Goal: Task Accomplishment & Management: Manage account settings

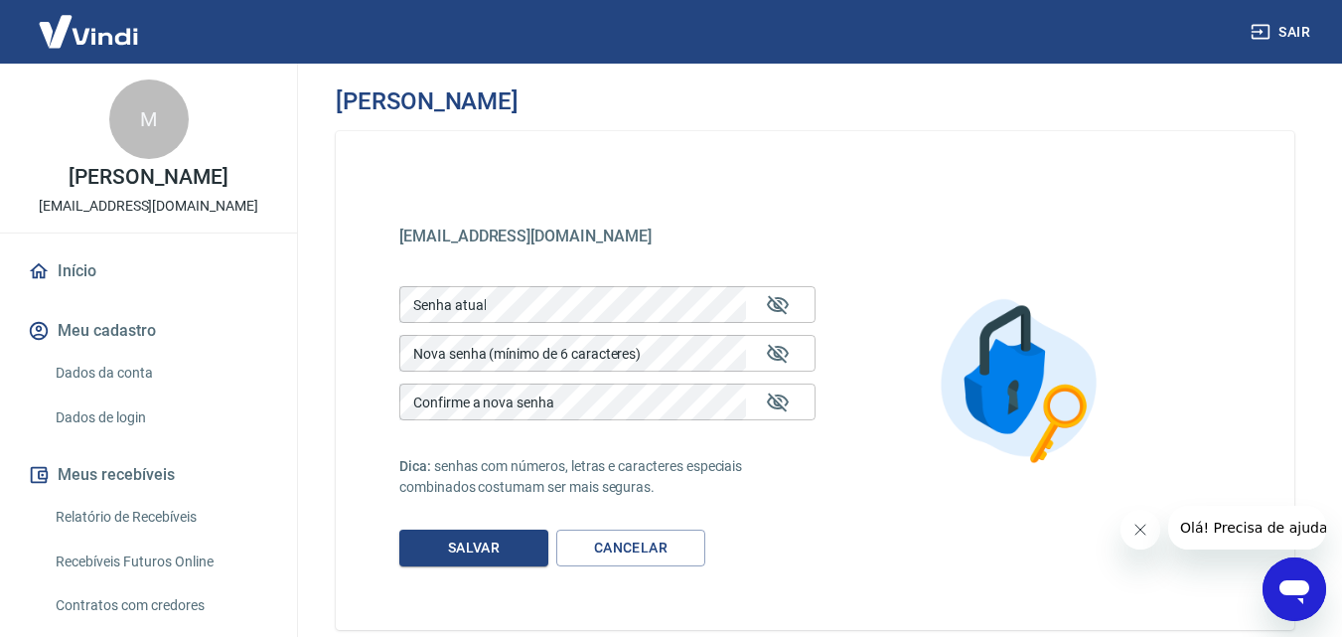
scroll to position [102, 0]
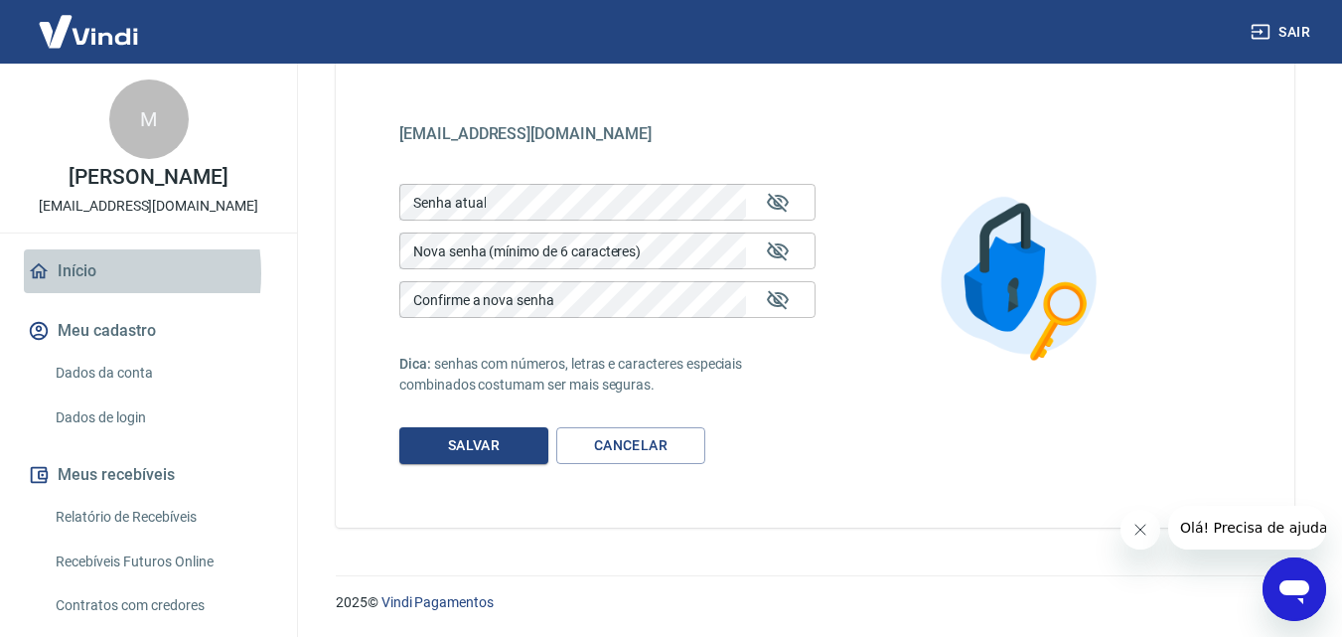
click at [73, 273] on link "Início" at bounding box center [148, 271] width 249 height 44
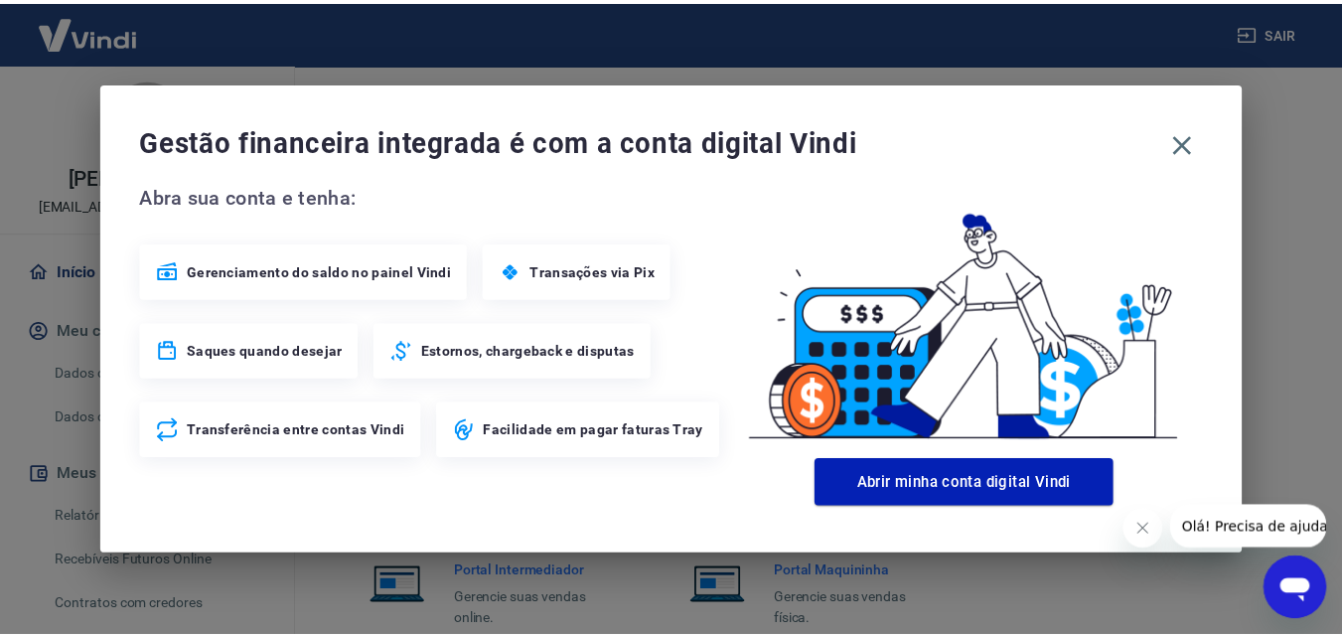
scroll to position [1346, 0]
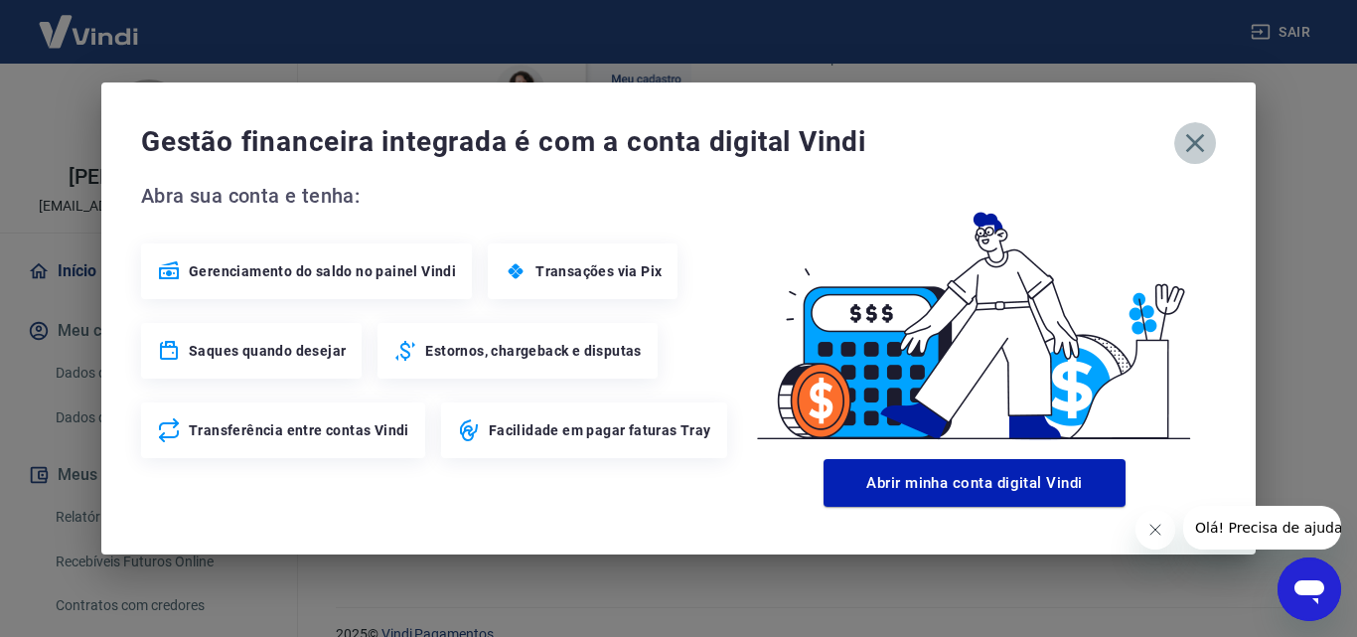
click at [1202, 149] on icon "button" at bounding box center [1195, 143] width 19 height 19
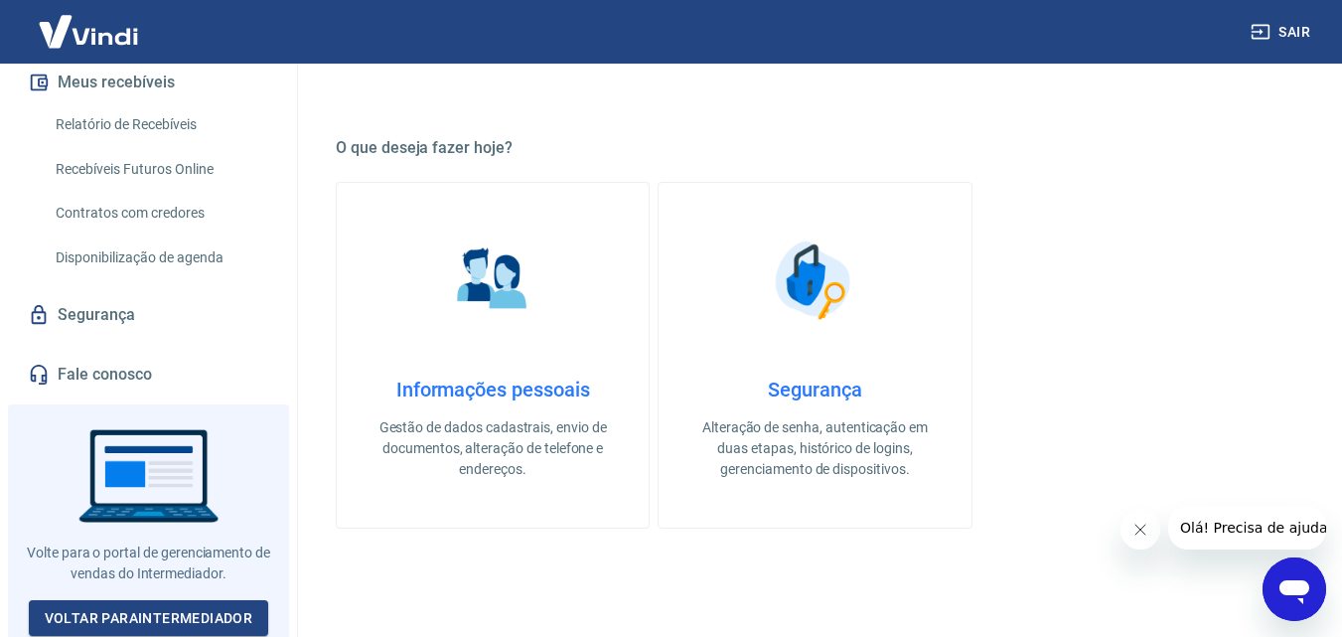
scroll to position [682, 0]
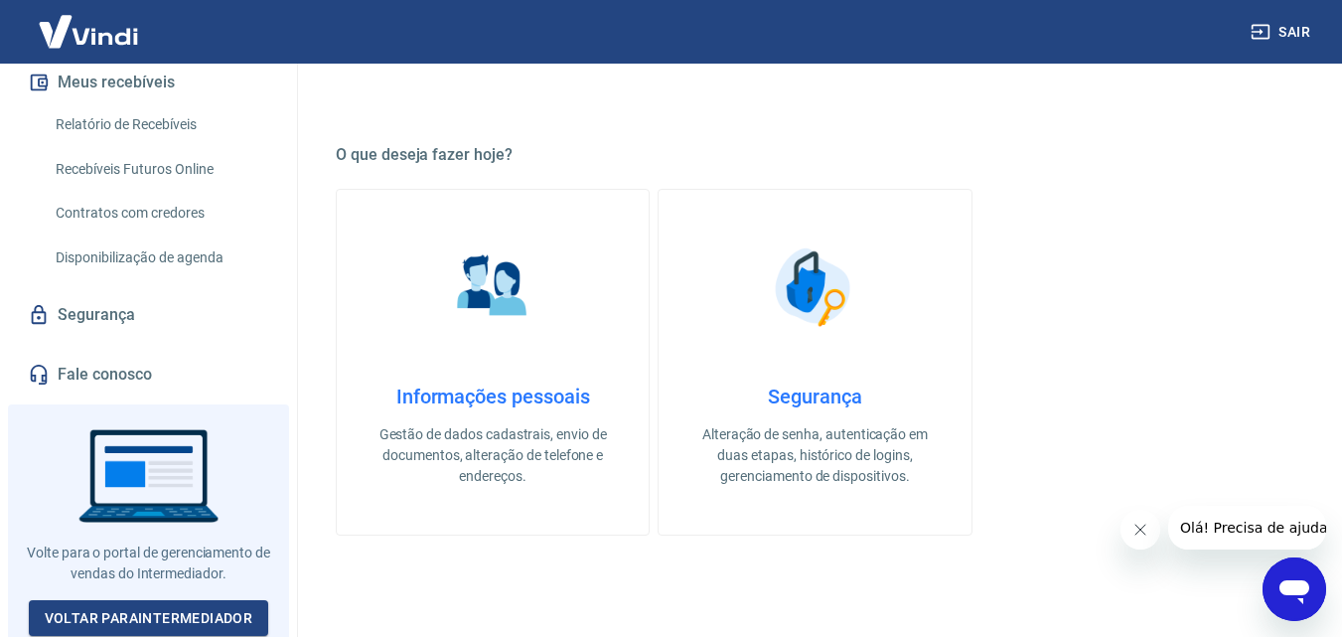
click at [834, 467] on p "Alteração de senha, autenticação em duas etapas, histórico de logins, gerenciam…" at bounding box center [814, 455] width 248 height 63
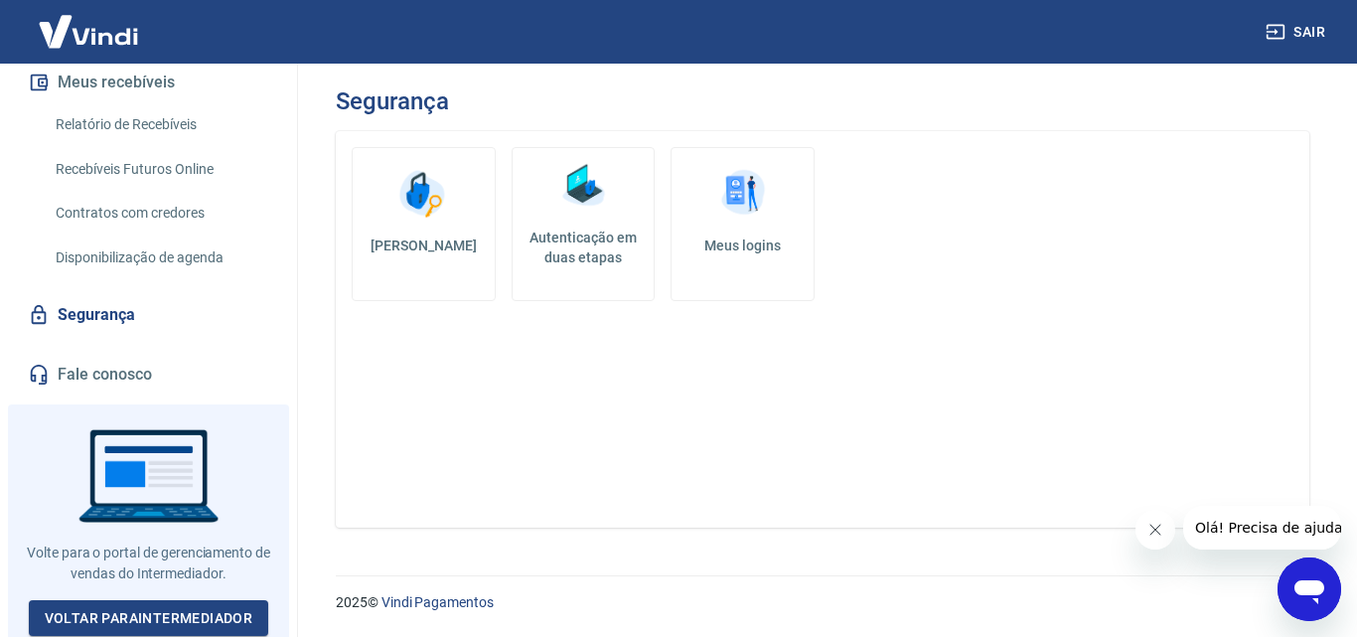
click at [594, 225] on link "Autenticação em duas etapas" at bounding box center [583, 224] width 144 height 154
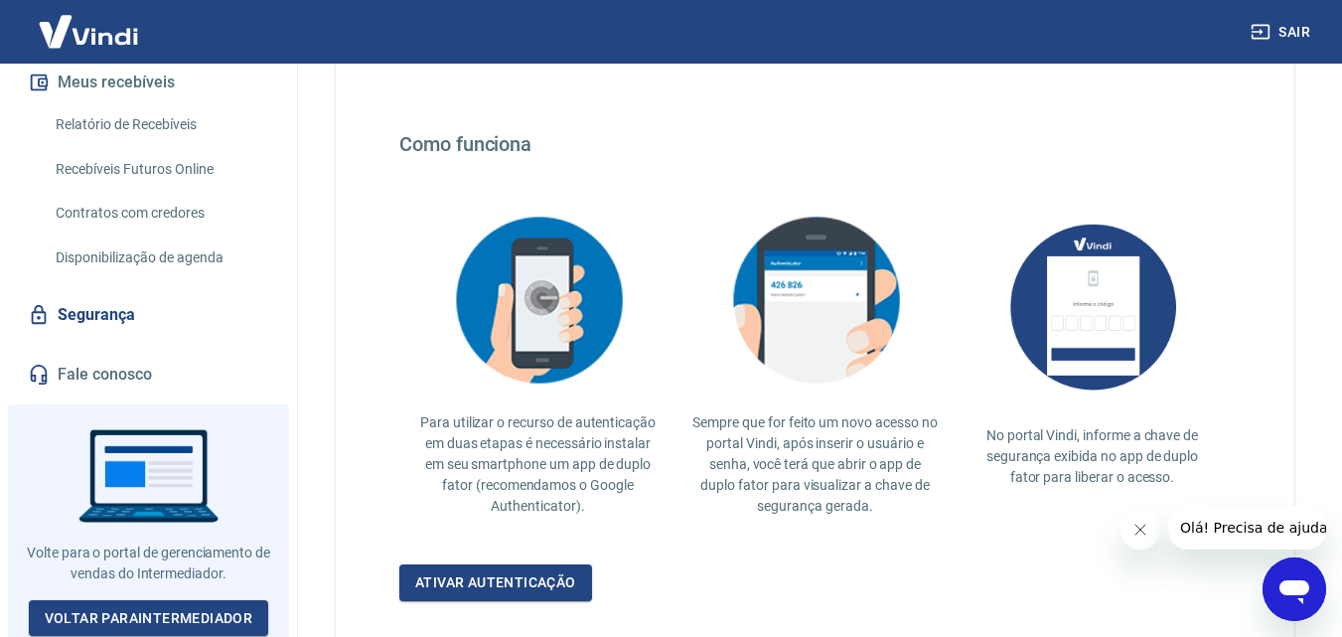
scroll to position [462, 0]
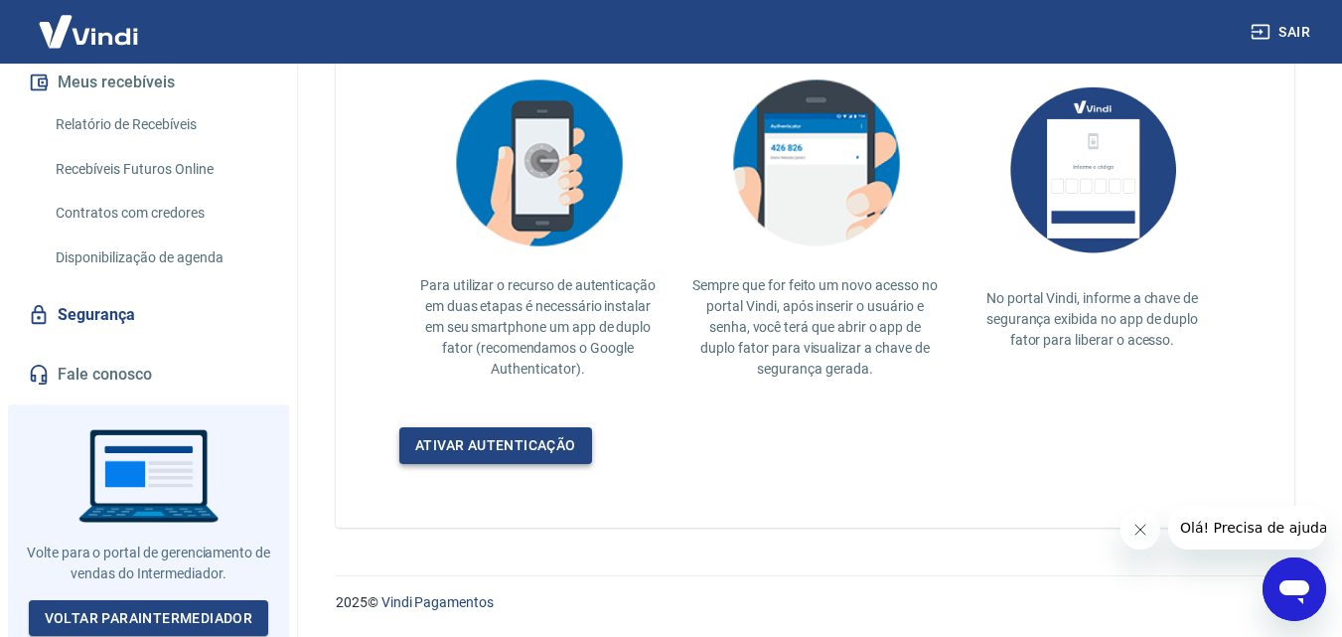
click at [514, 448] on link "Ativar autenticação" at bounding box center [495, 445] width 193 height 37
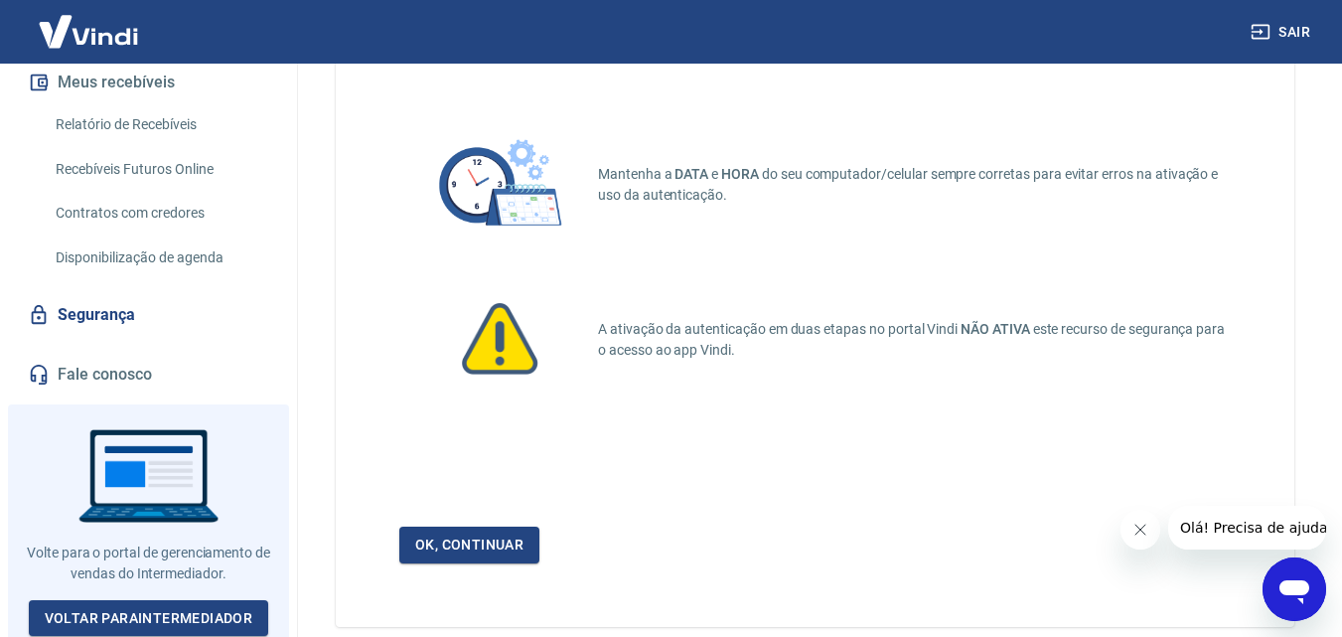
scroll to position [189, 0]
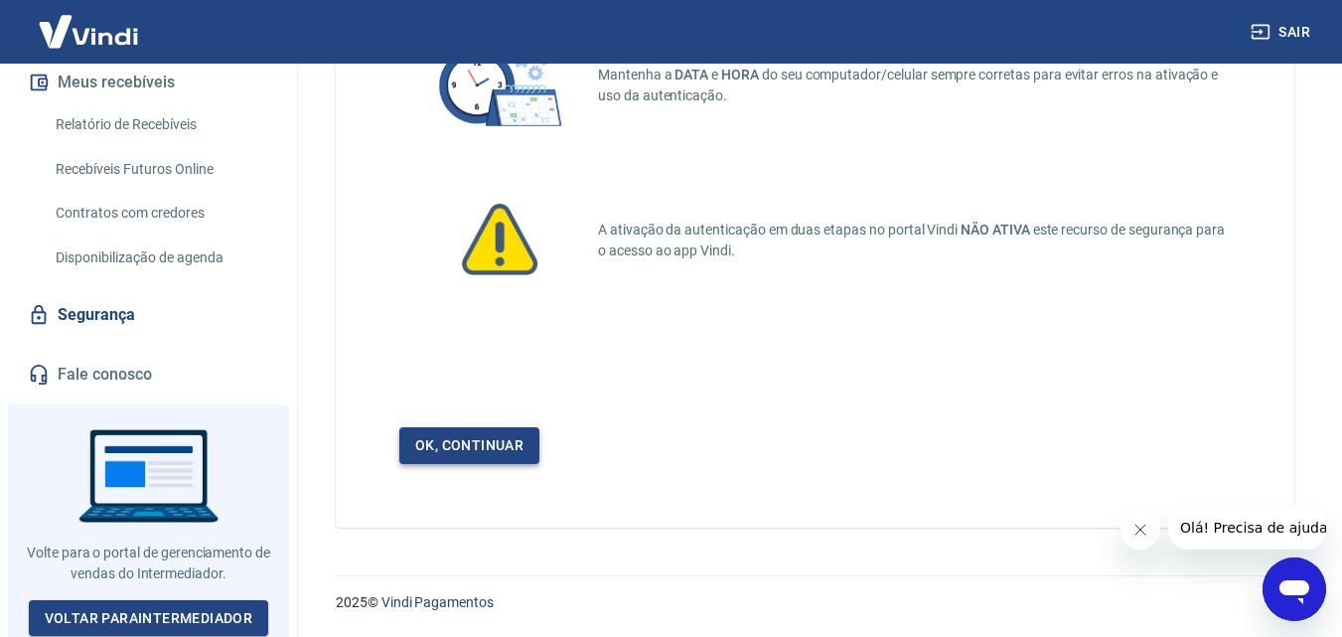
click at [537, 430] on link "Ok, continuar" at bounding box center [469, 445] width 140 height 37
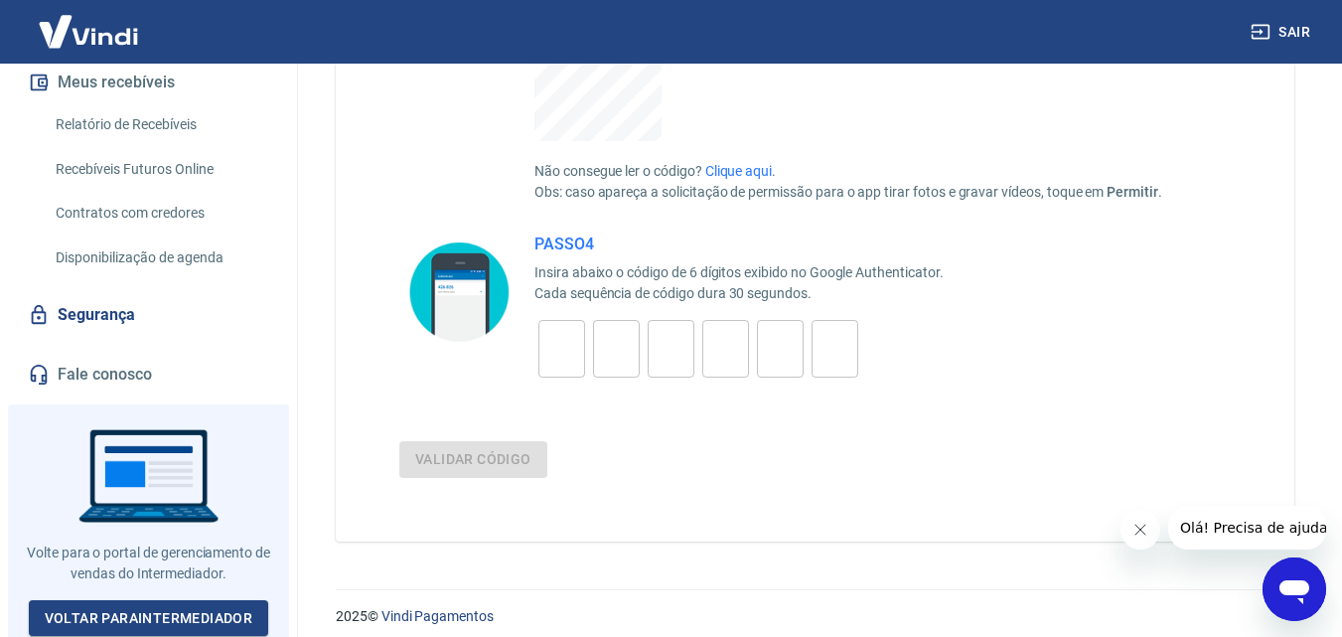
scroll to position [608, 0]
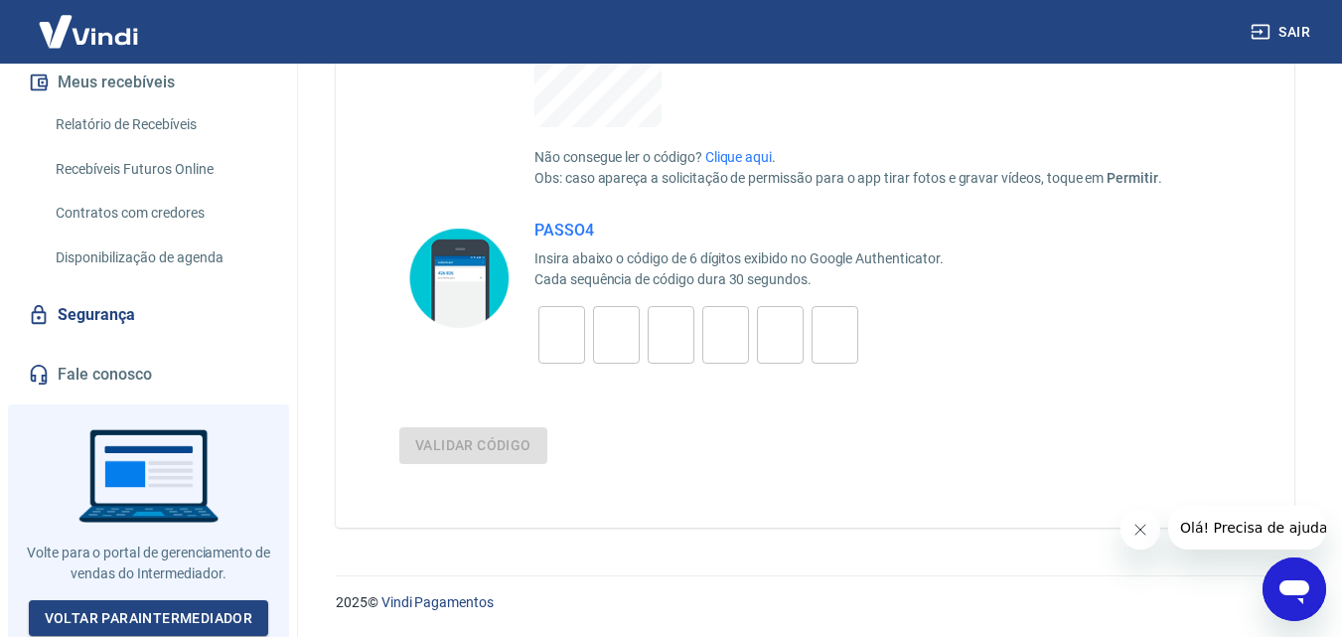
click at [1139, 534] on icon "Fechar mensagem da empresa" at bounding box center [1139, 529] width 16 height 16
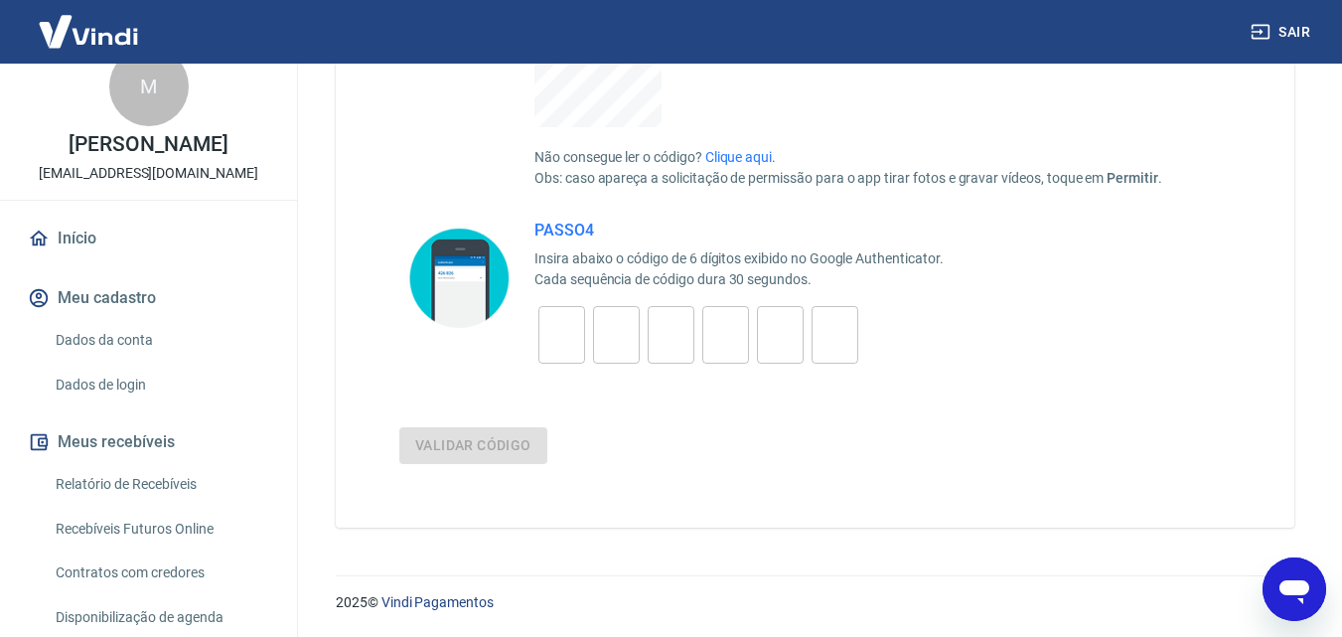
scroll to position [0, 0]
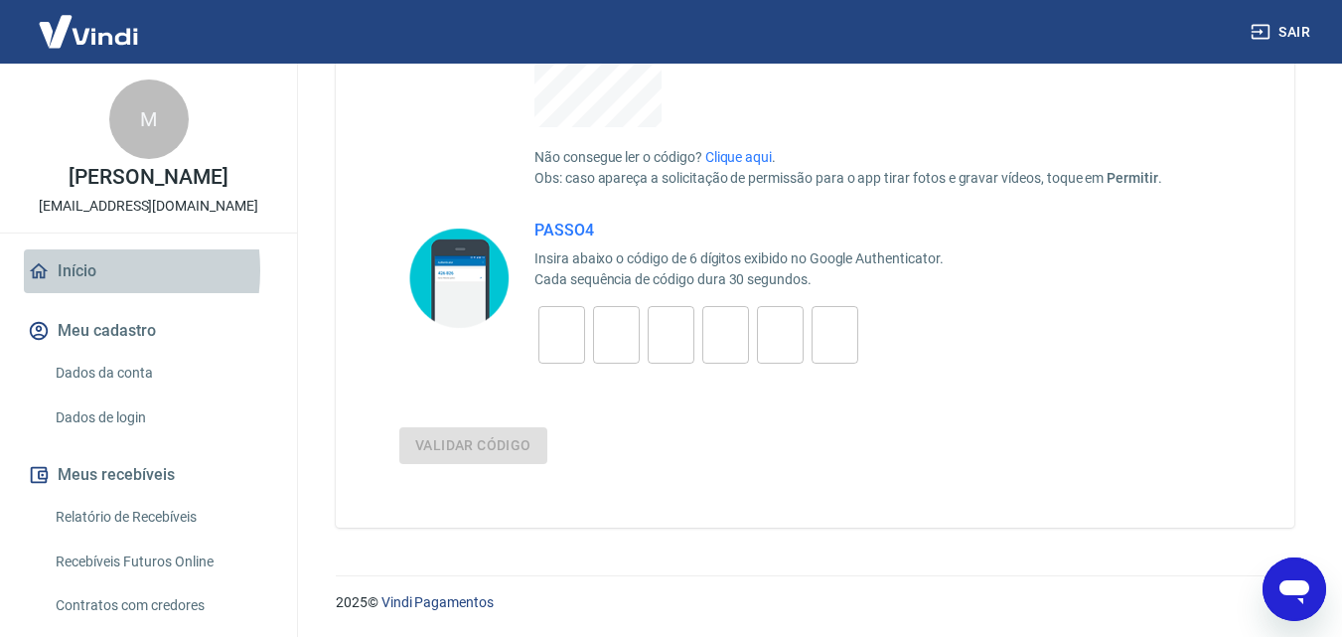
click at [63, 270] on link "Início" at bounding box center [148, 271] width 249 height 44
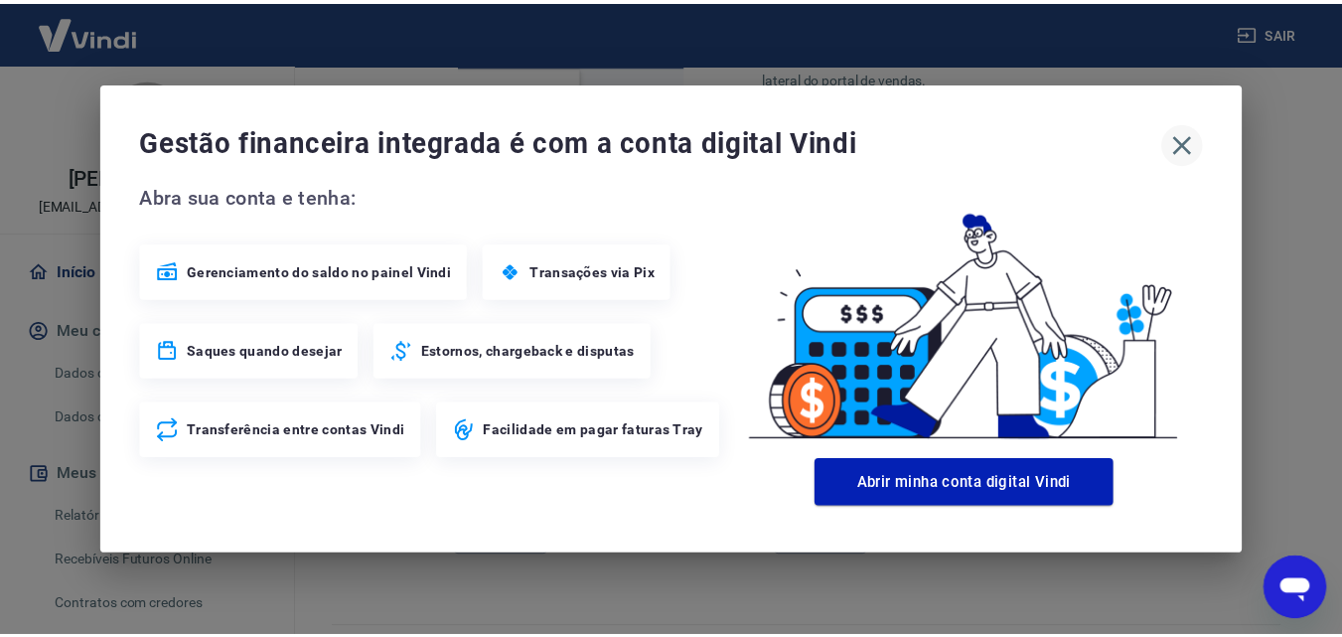
scroll to position [1347, 0]
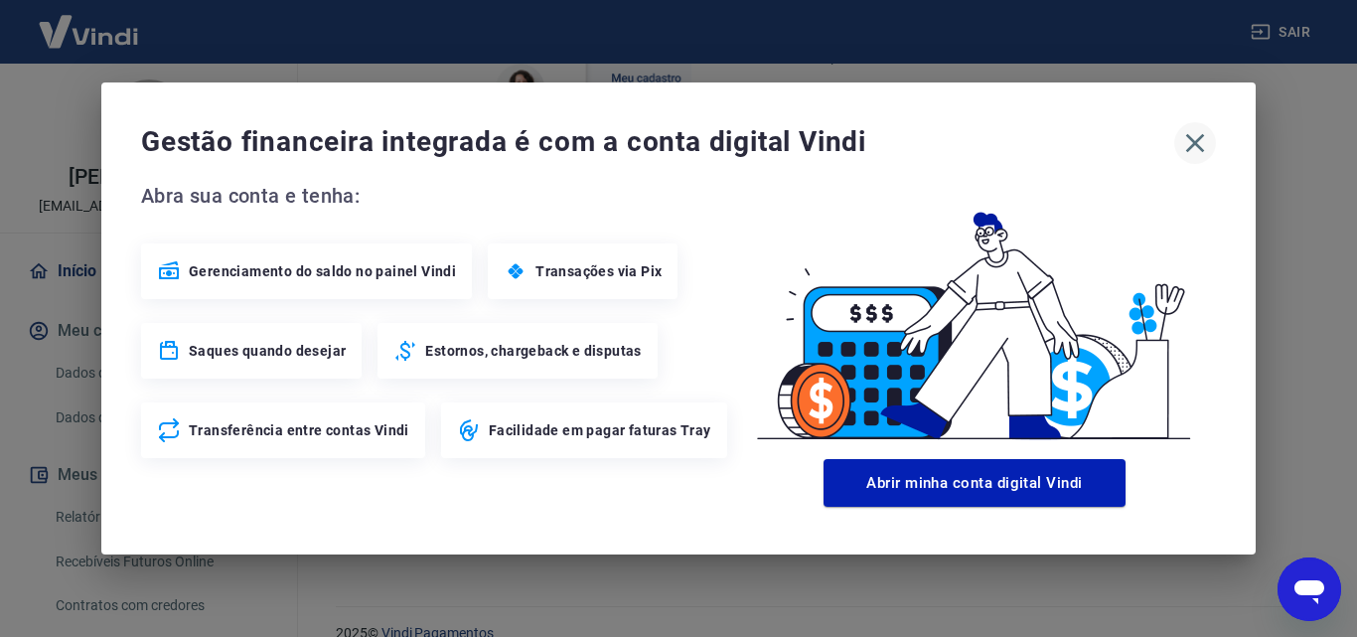
click at [1194, 147] on icon "button" at bounding box center [1195, 143] width 32 height 32
